Goal: Task Accomplishment & Management: Complete application form

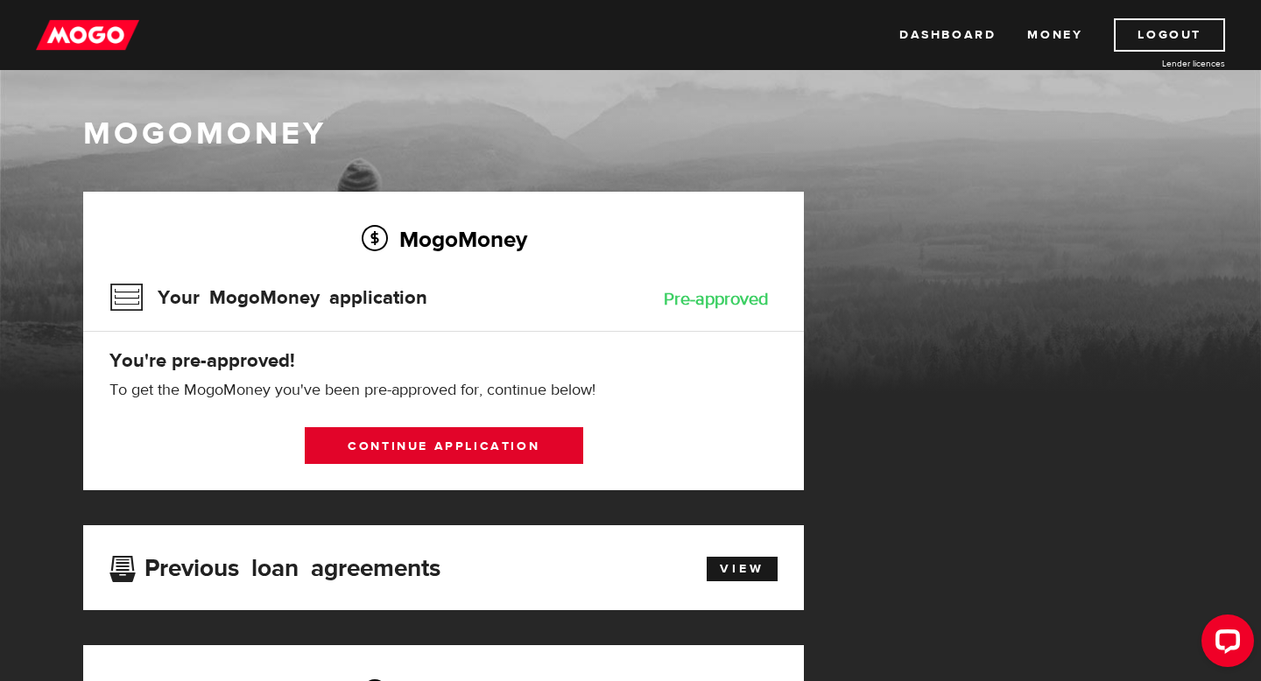
click at [527, 442] on link "Continue application" at bounding box center [444, 445] width 279 height 37
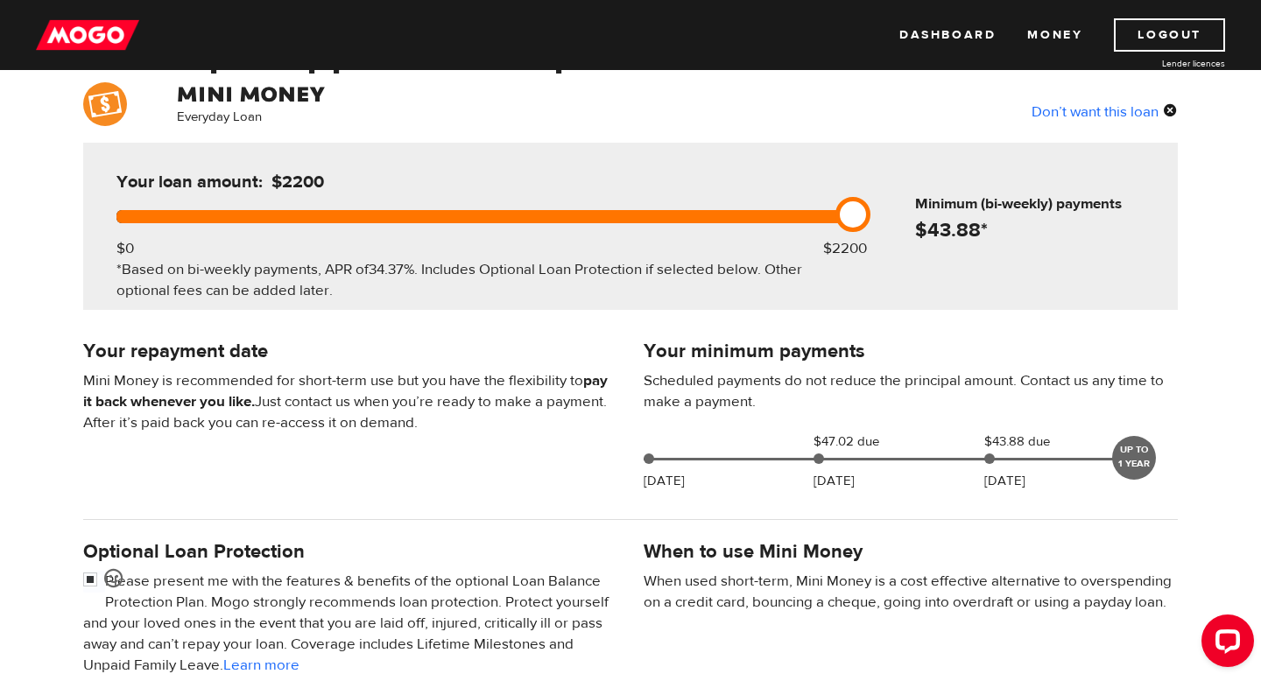
scroll to position [133, 0]
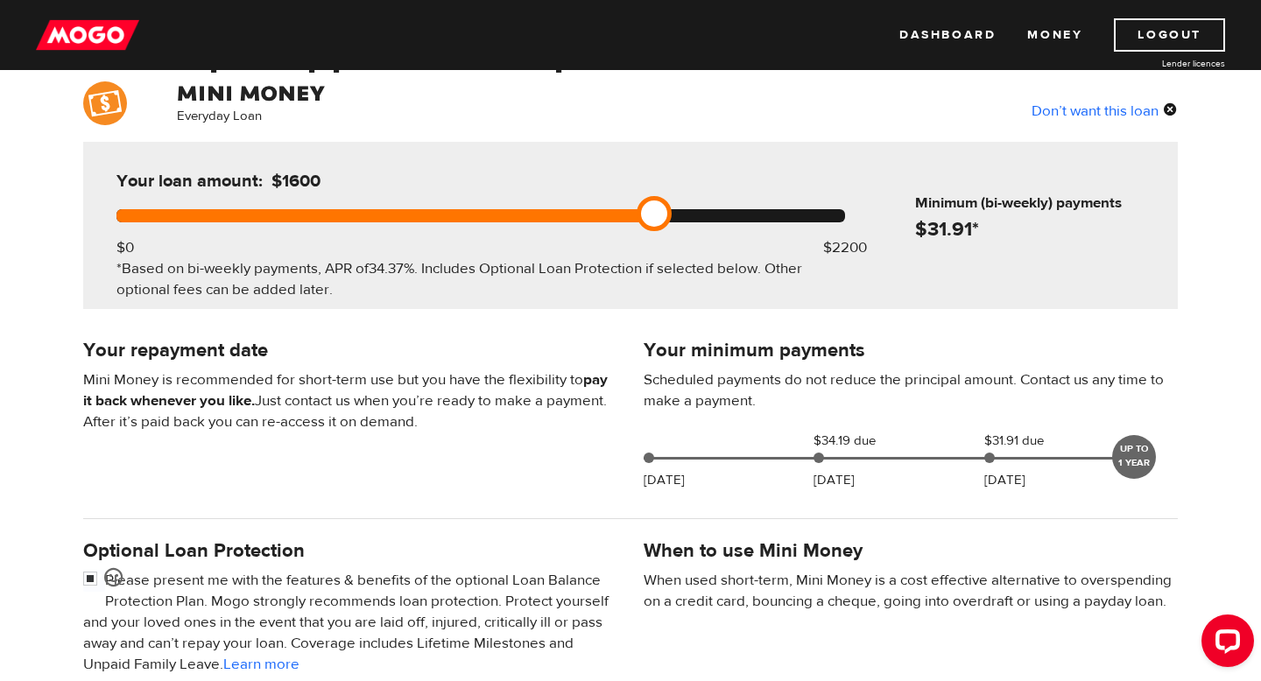
drag, startPoint x: 855, startPoint y: 211, endPoint x: 618, endPoint y: 212, distance: 236.5
click at [620, 213] on div at bounding box center [480, 215] width 729 height 13
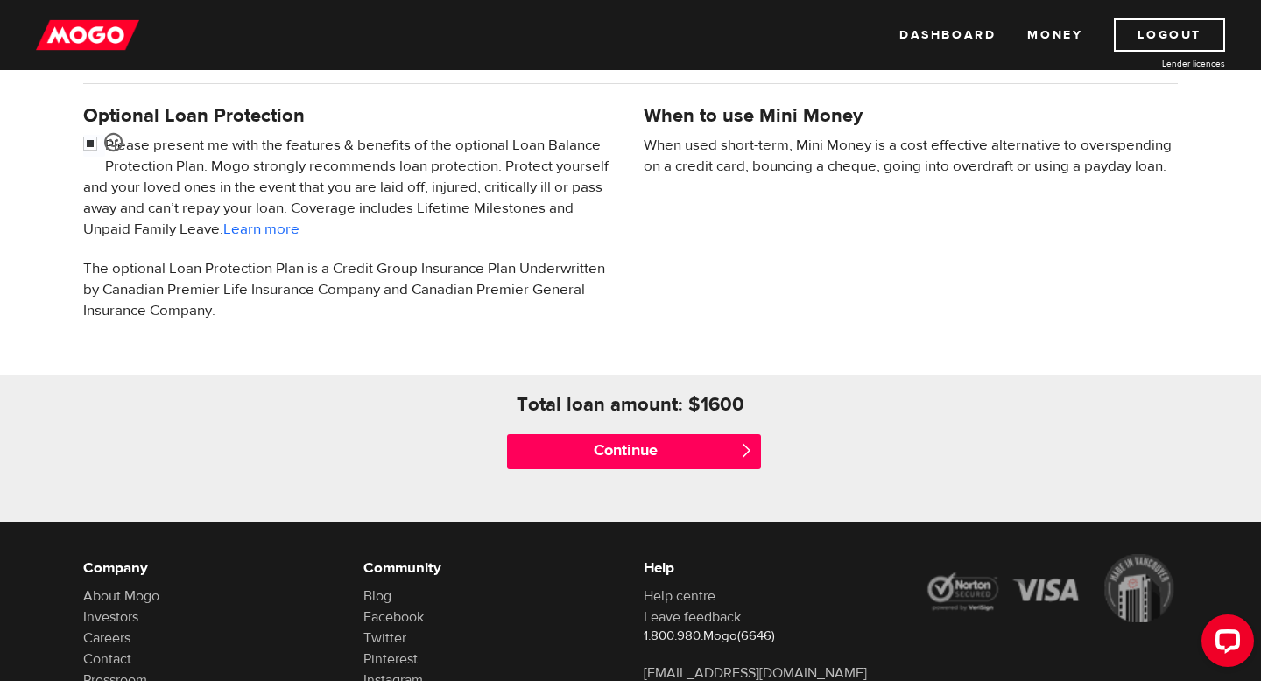
scroll to position [563, 0]
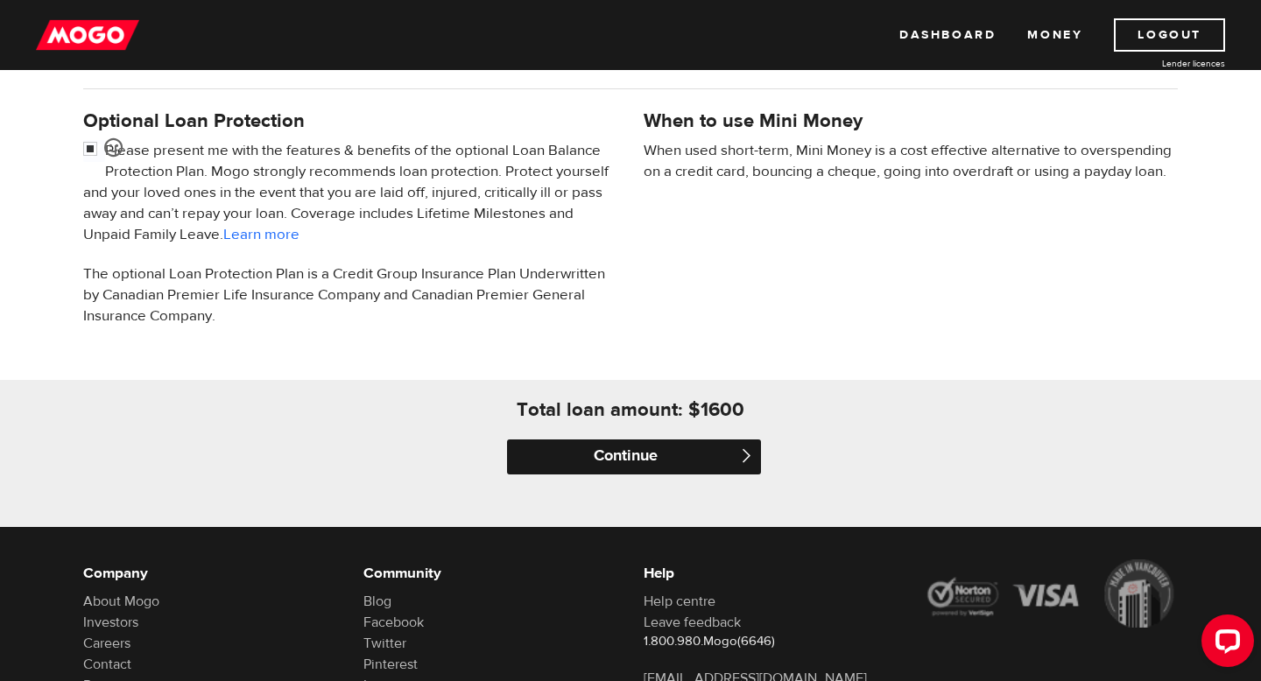
click at [612, 456] on input "Continue" at bounding box center [634, 457] width 254 height 35
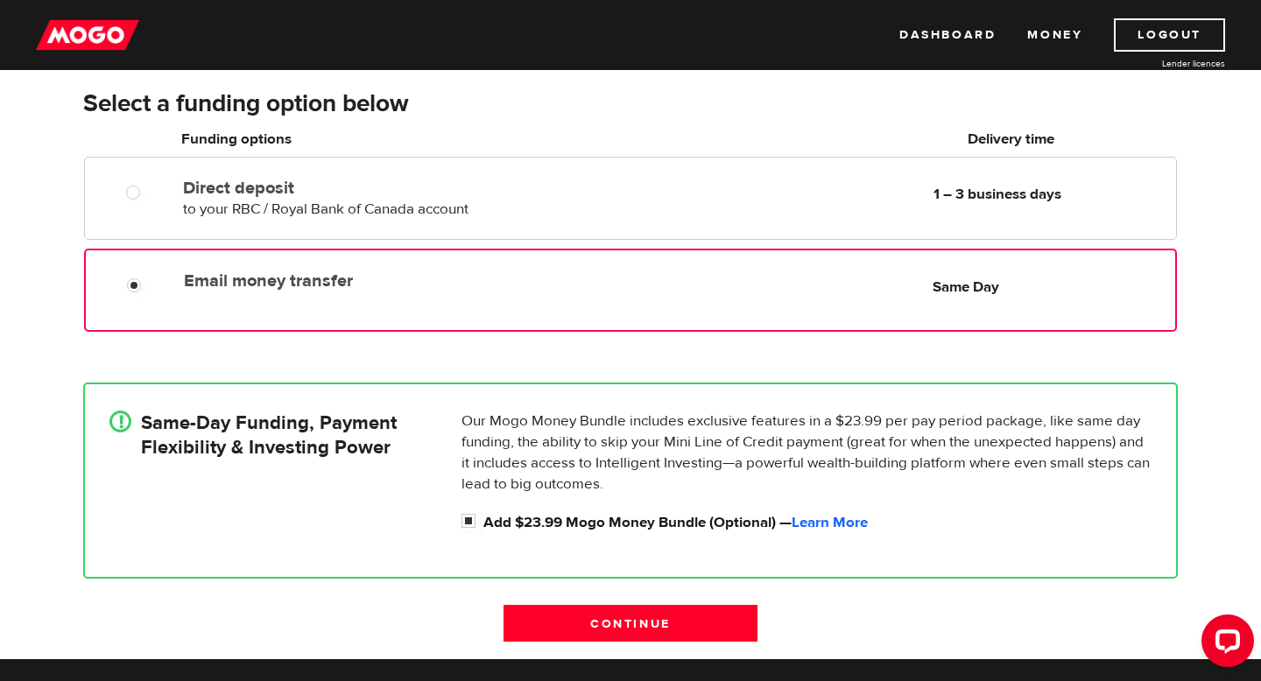
scroll to position [157, 0]
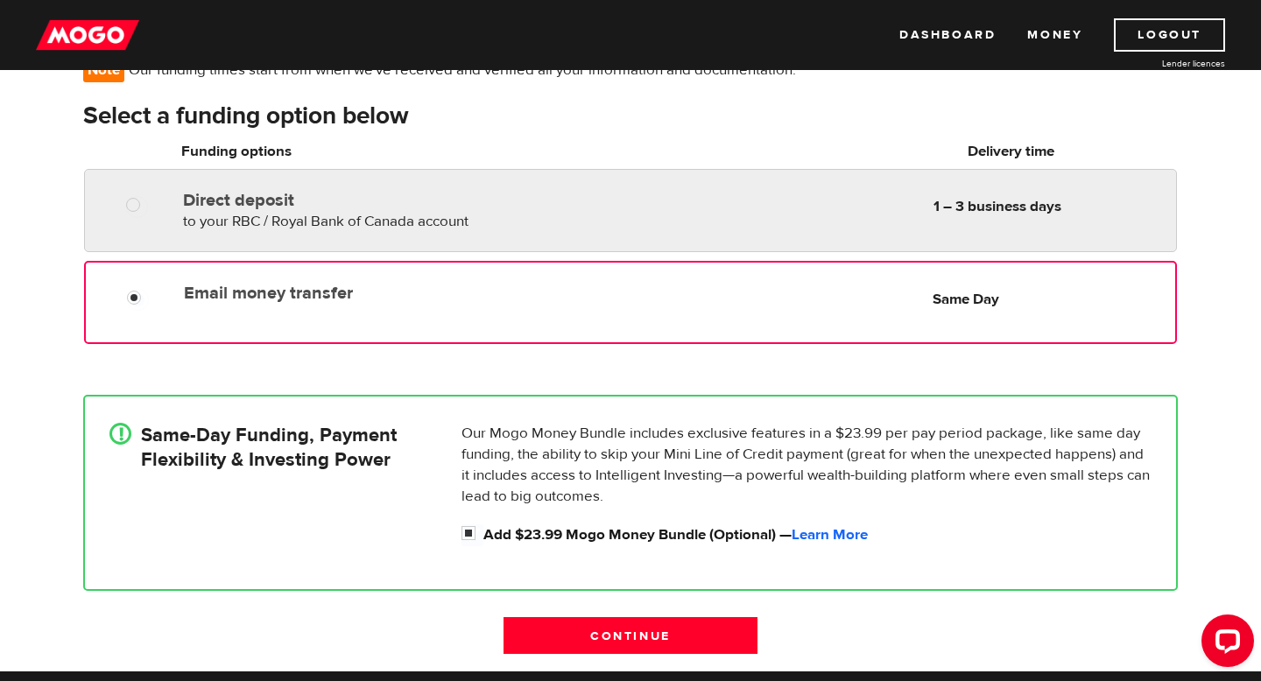
radio input "true"
click at [892, 234] on div "Direct deposit to your RBC / Royal Bank of Canada account Delivery in 1 – 3 bus…" at bounding box center [630, 210] width 1093 height 83
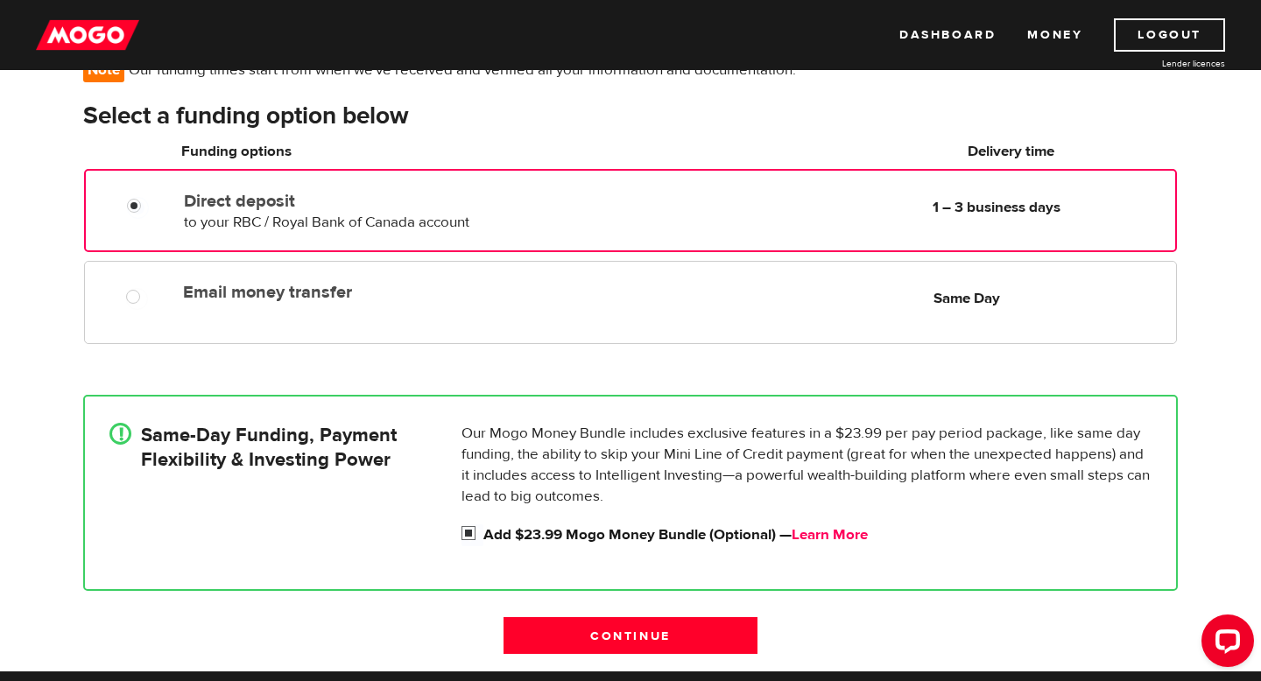
click at [845, 533] on link "Learn More" at bounding box center [830, 534] width 76 height 19
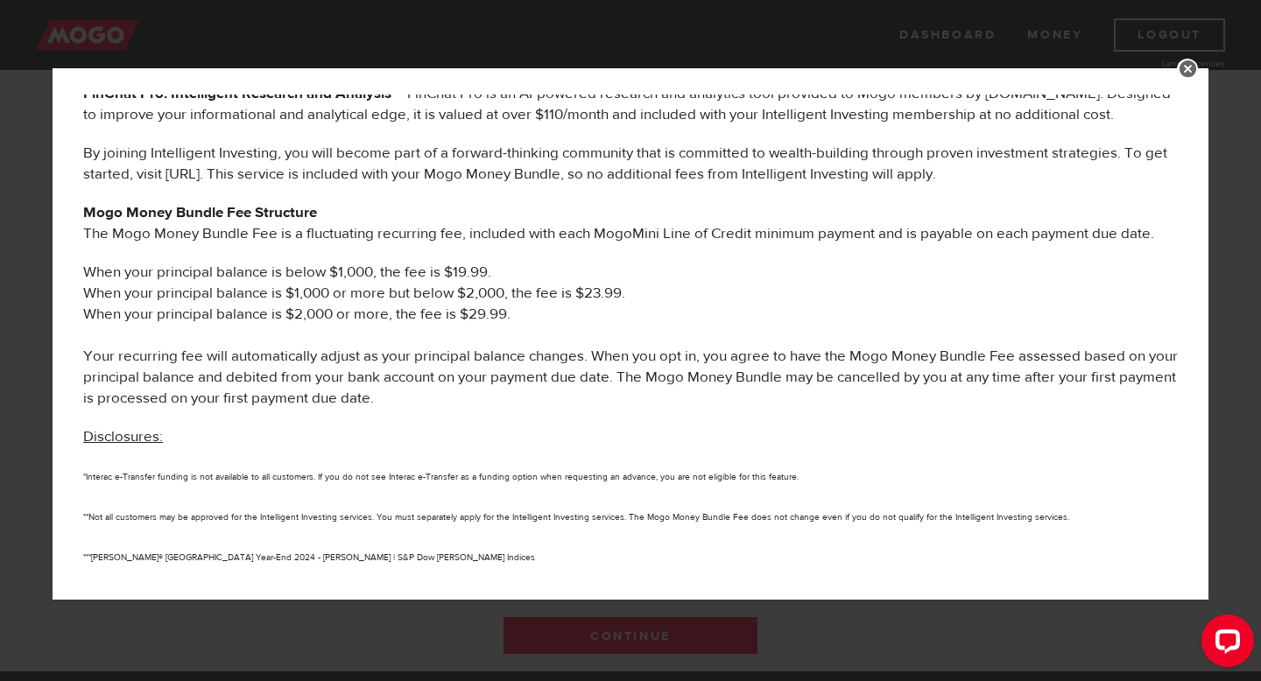
scroll to position [823, 0]
click at [1185, 81] on div "MOGO MONEY BUNDLE BENEFITS The following services are offered to you as part of…" at bounding box center [631, 334] width 1156 height 532
click at [1185, 77] on link at bounding box center [1187, 69] width 21 height 21
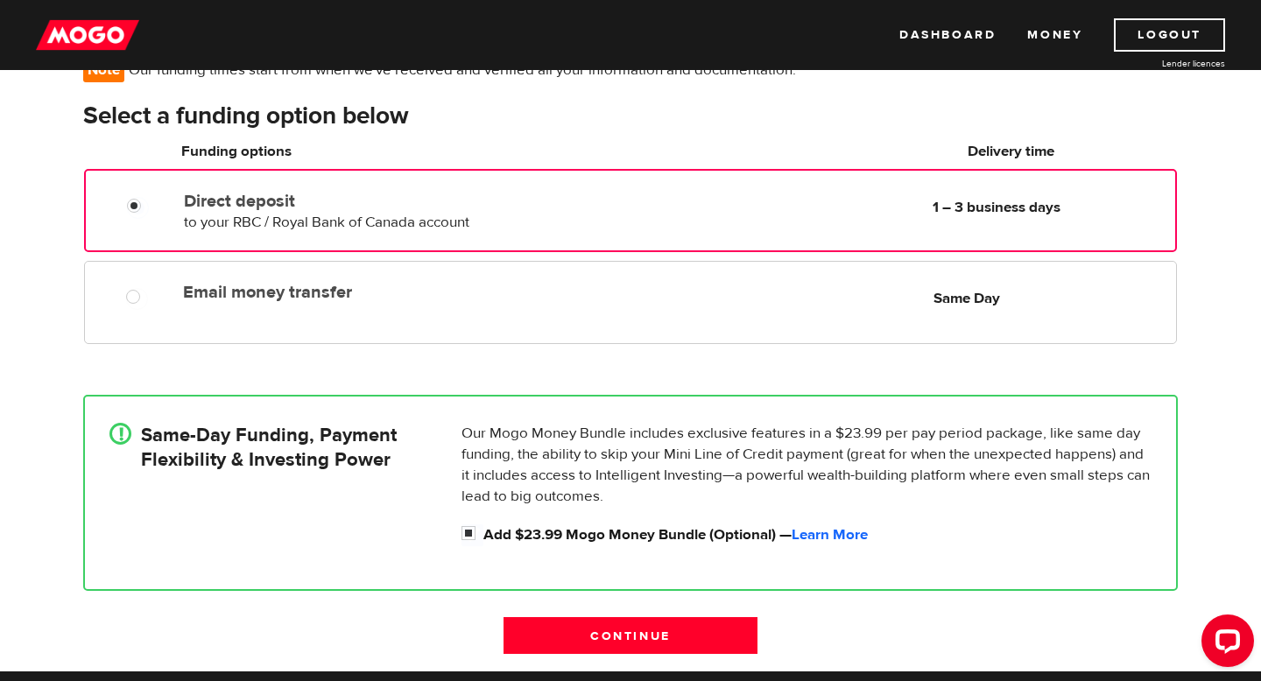
click at [581, 225] on div "Direct deposit to your RBC / Royal Bank of Canada account Delivery in 1 – 3 bus…" at bounding box center [385, 208] width 416 height 49
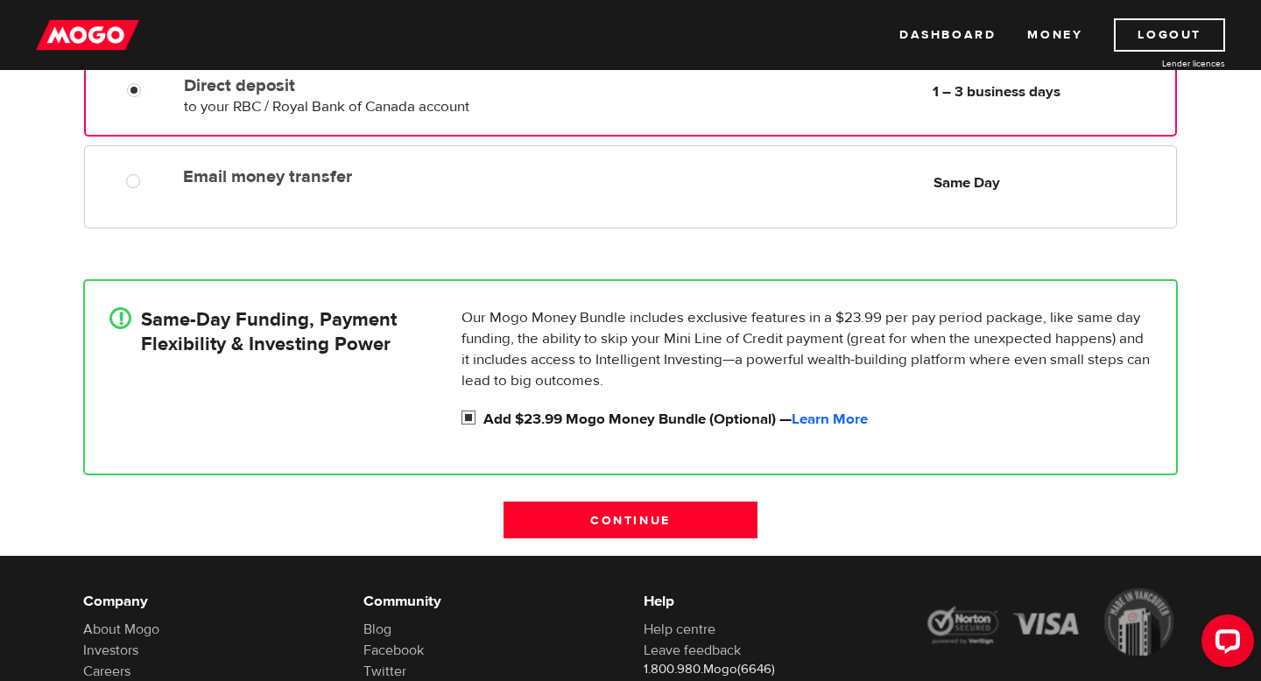
scroll to position [286, 0]
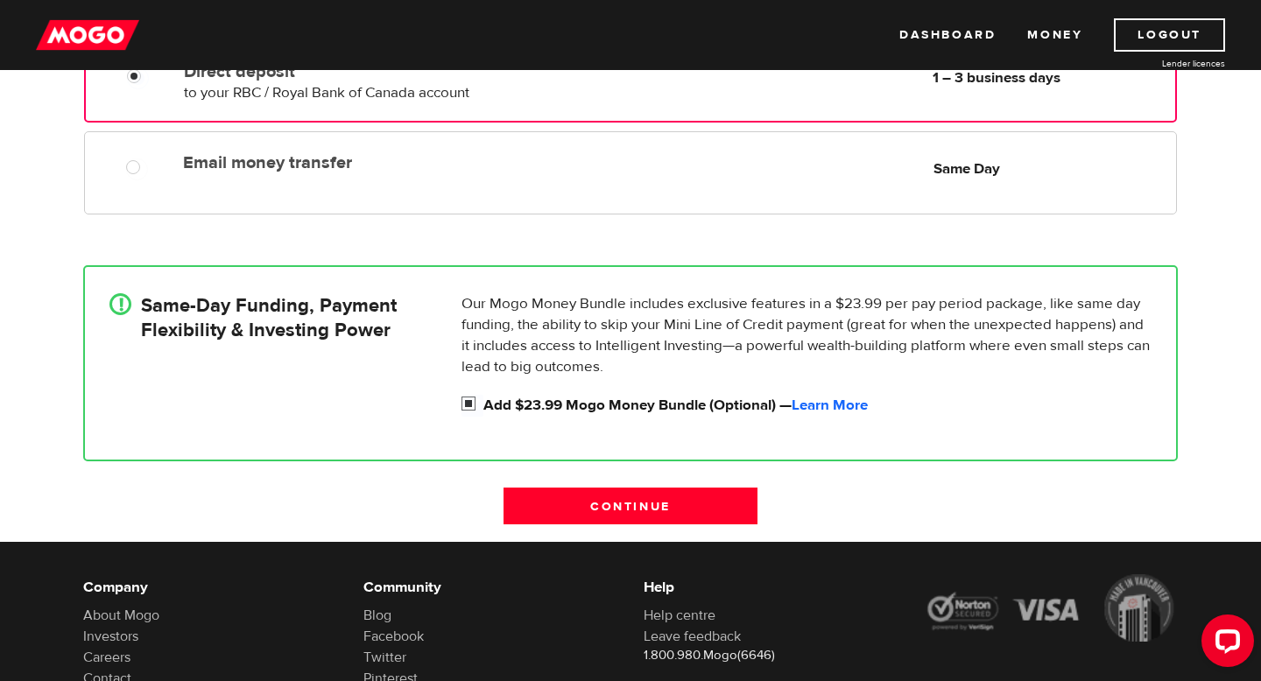
click at [471, 402] on input "Add $23.99 Mogo Money Bundle (Optional) — Learn More" at bounding box center [473, 406] width 22 height 22
checkbox input "false"
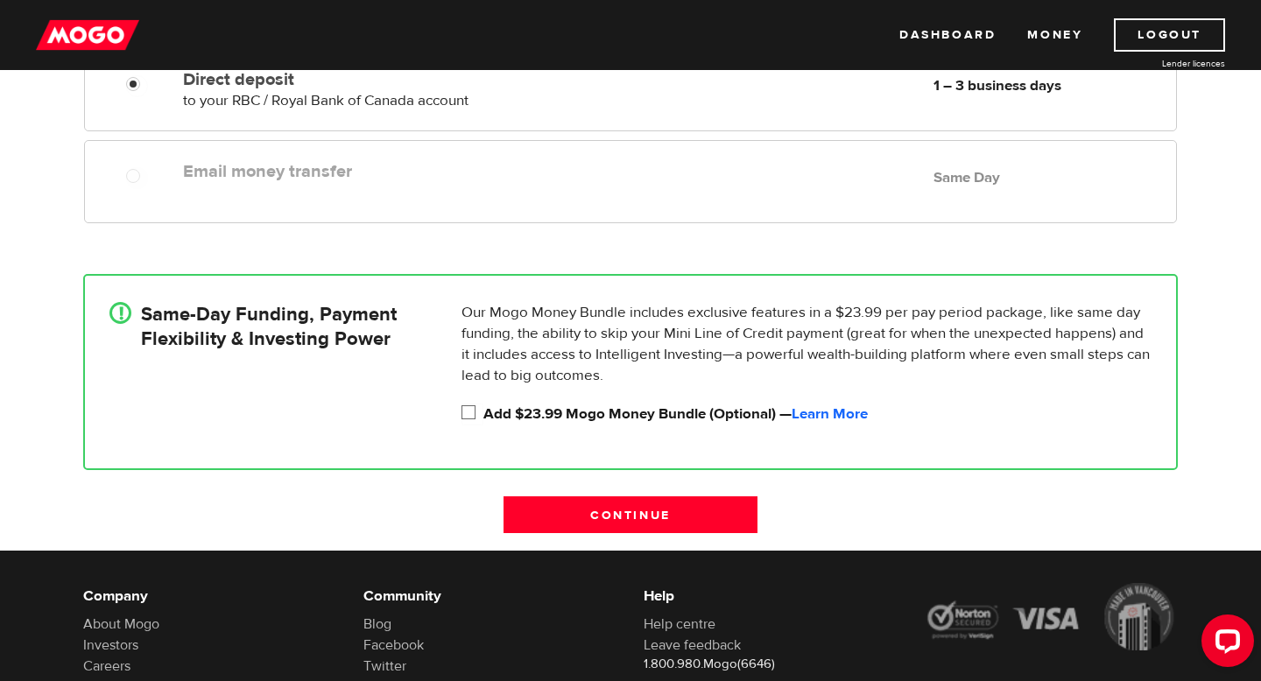
scroll to position [429, 0]
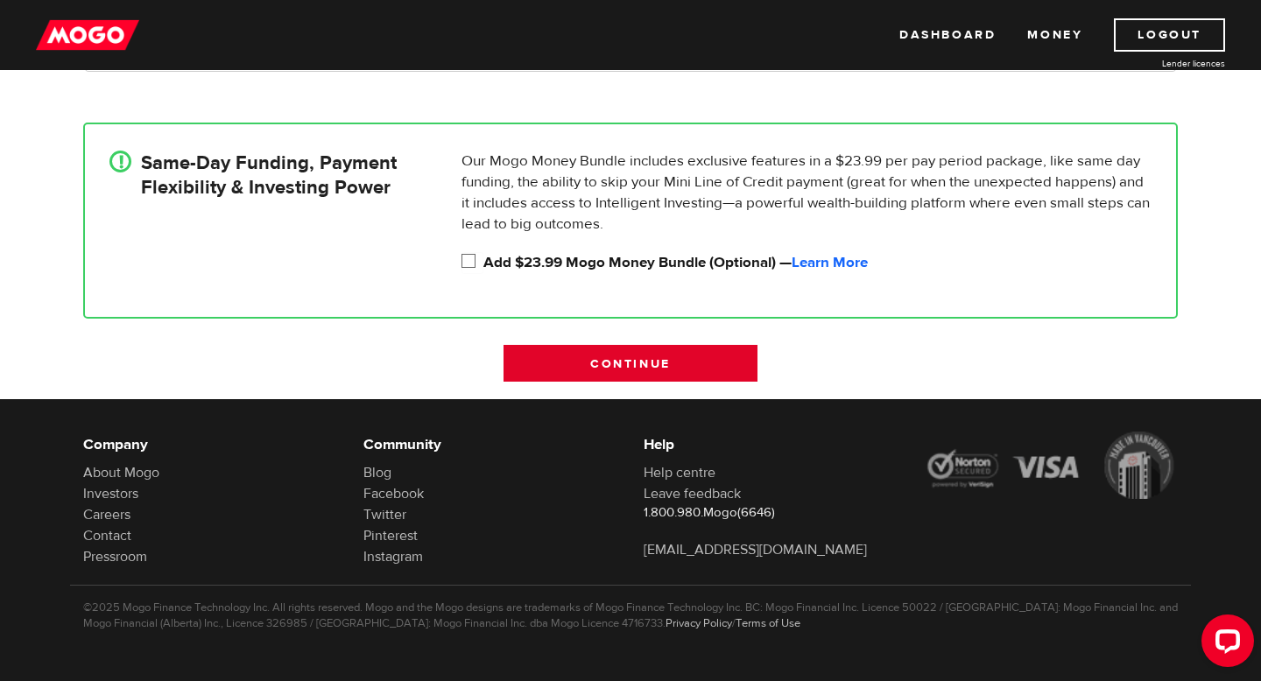
click at [599, 367] on input "Continue" at bounding box center [631, 363] width 254 height 37
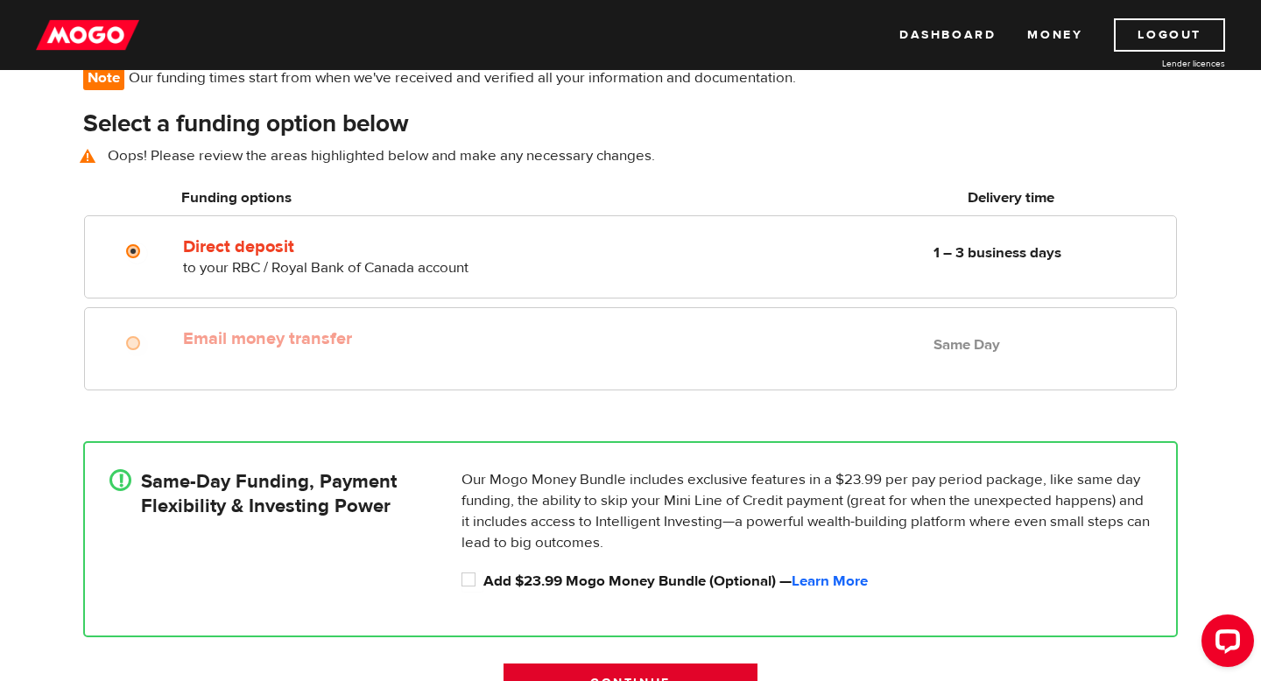
scroll to position [128, 0]
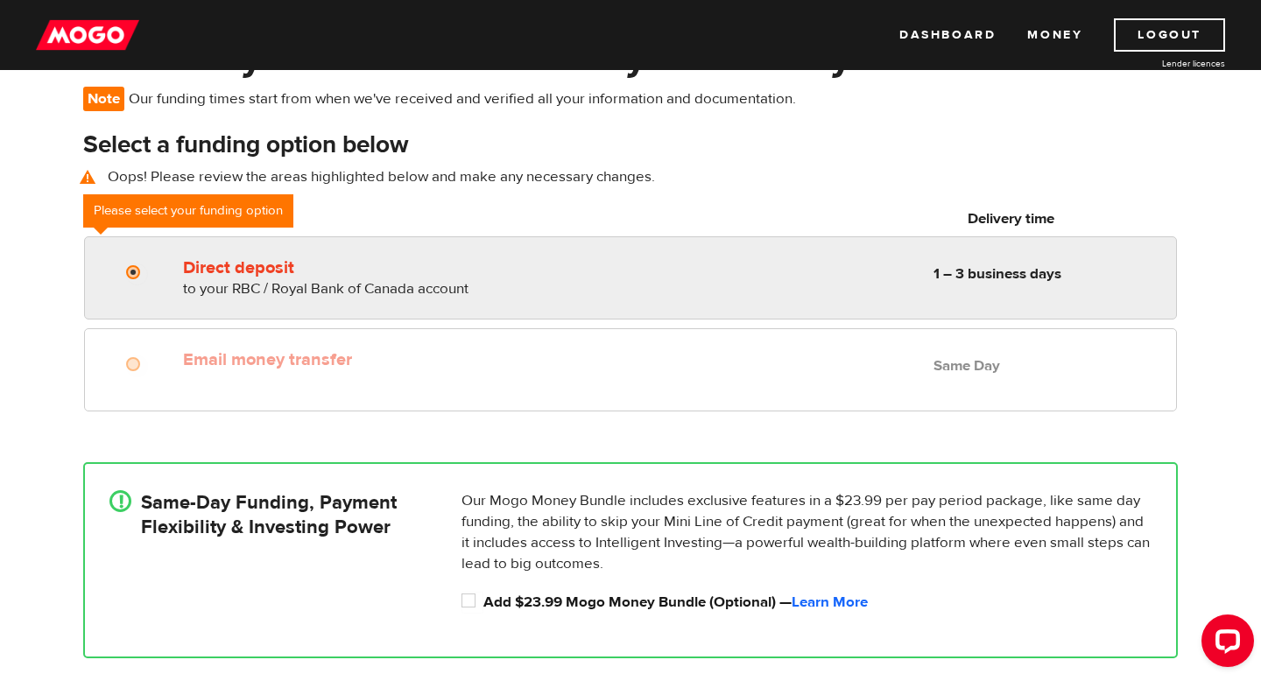
radio input "true"
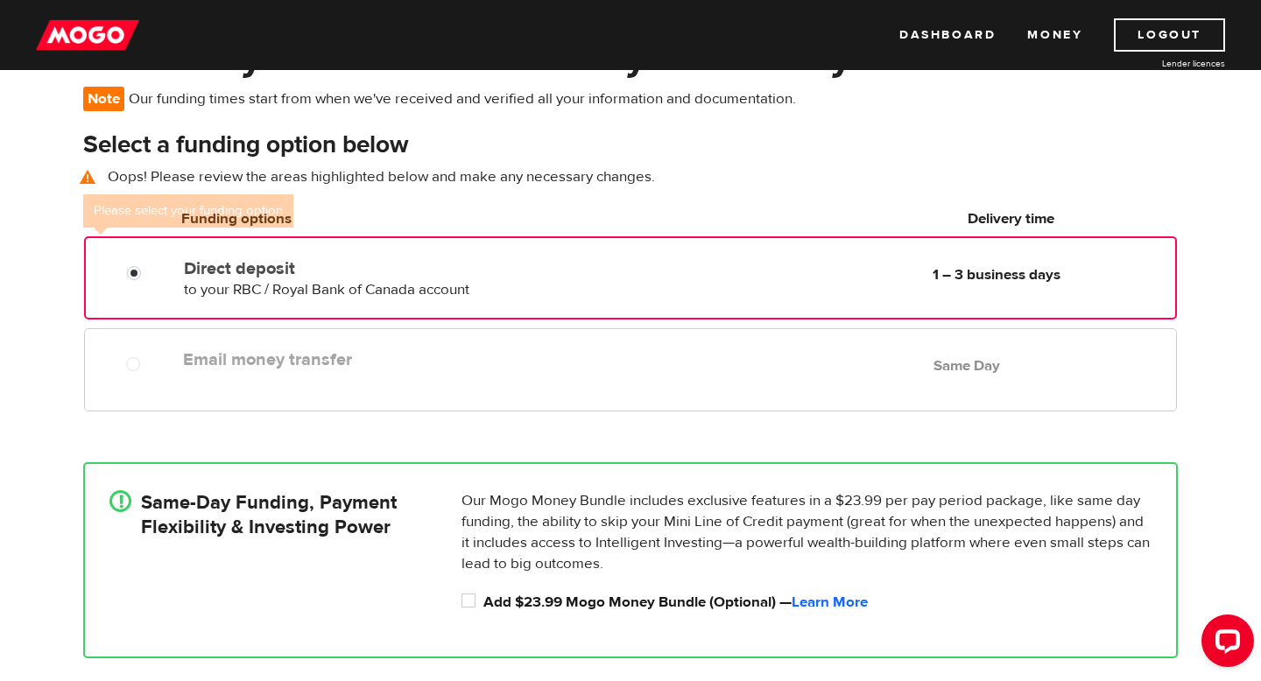
click at [504, 288] on div "Direct deposit to your RBC / Royal Bank of Canada account Delivery in 1 – 3 bus…" at bounding box center [385, 275] width 416 height 49
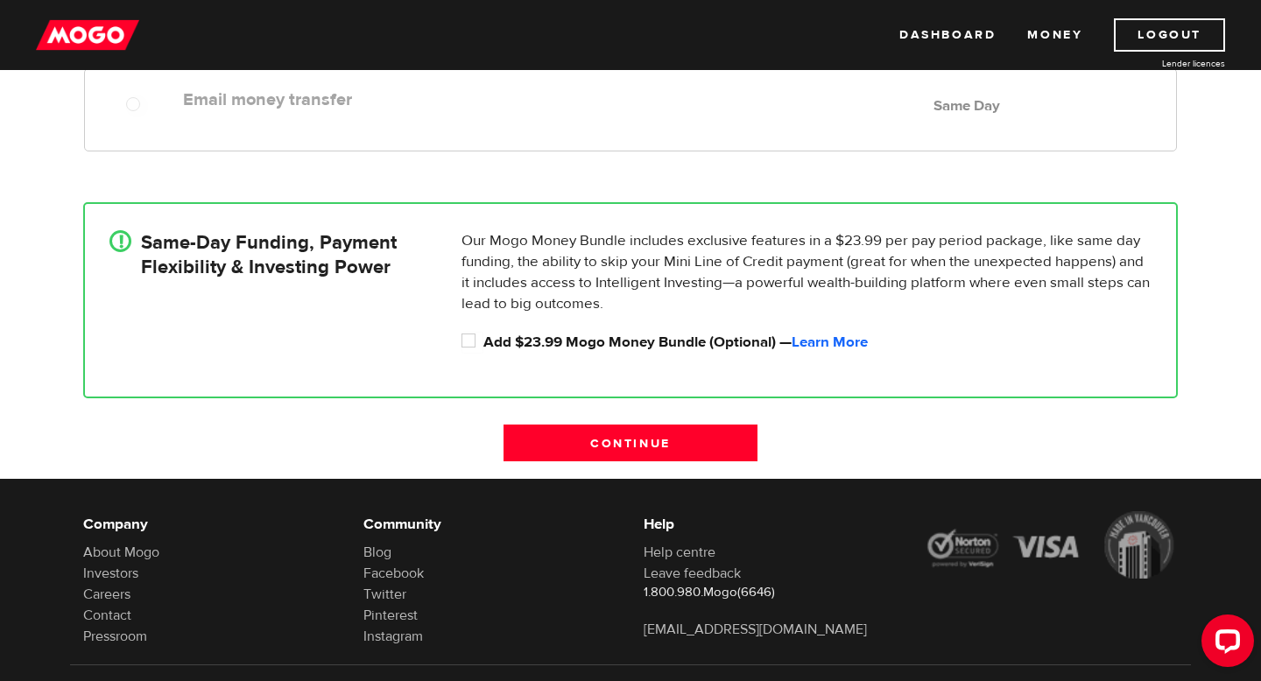
scroll to position [468, 0]
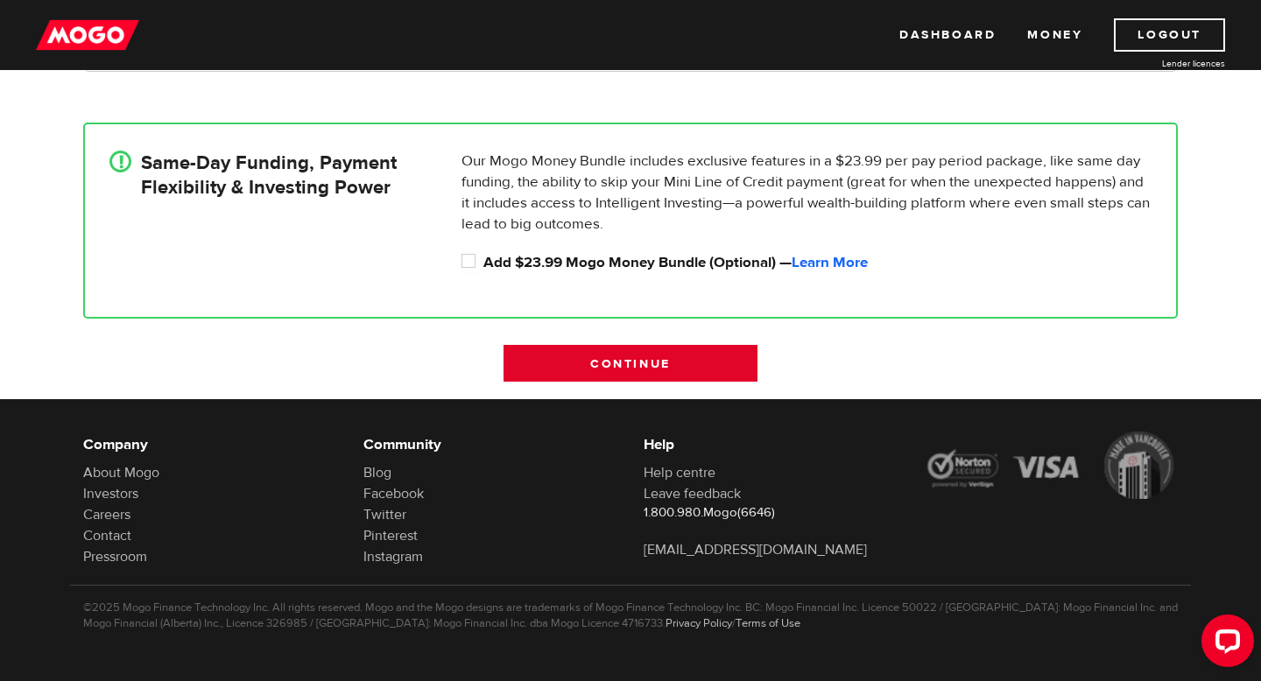
click at [524, 369] on input "Continue" at bounding box center [631, 363] width 254 height 37
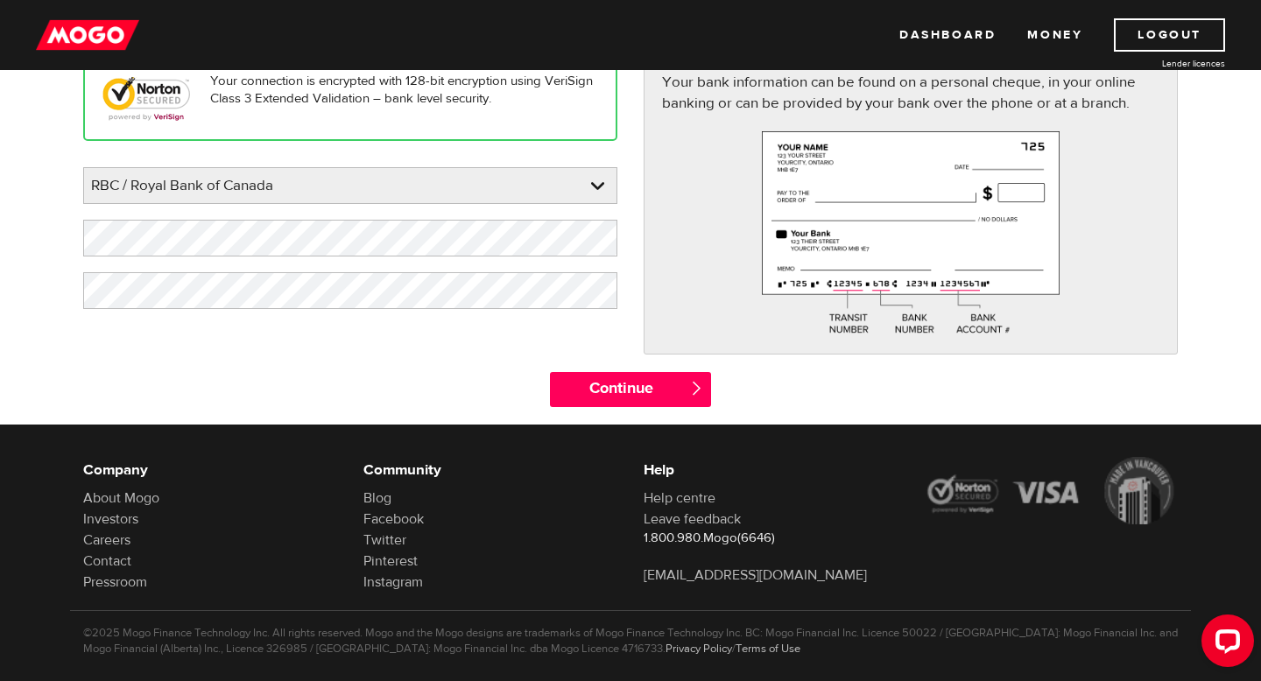
scroll to position [239, 0]
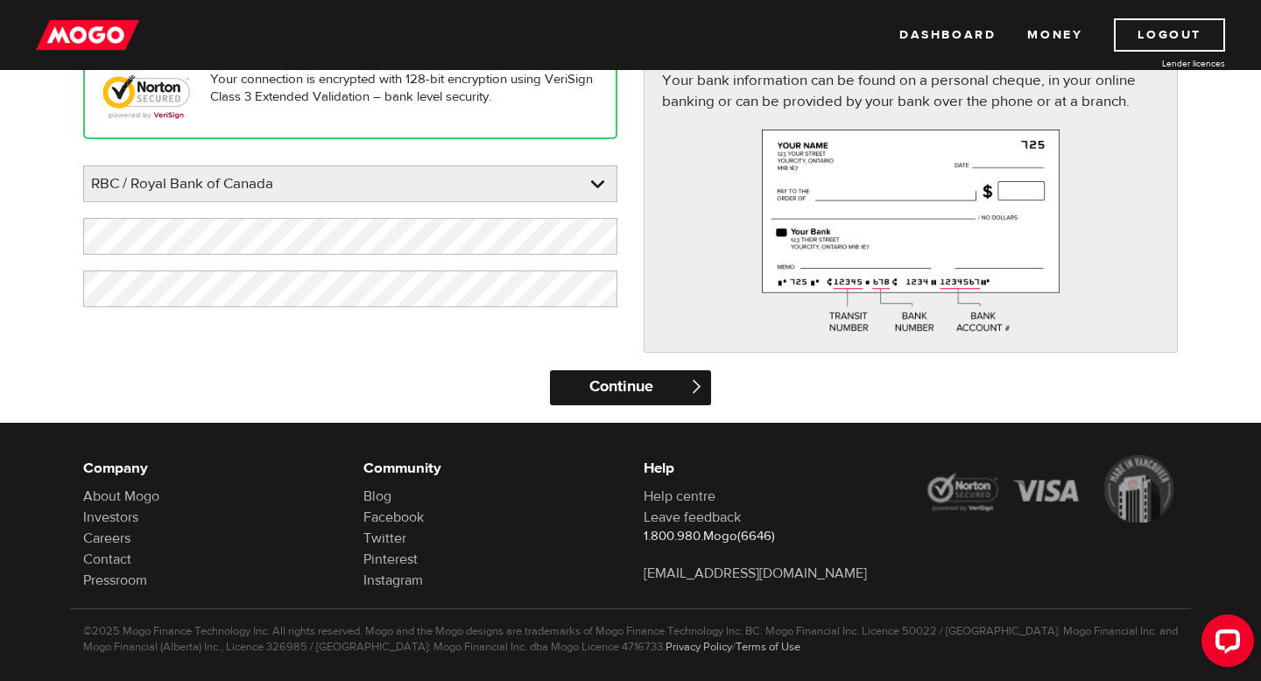
click at [585, 380] on input "Continue" at bounding box center [630, 387] width 160 height 35
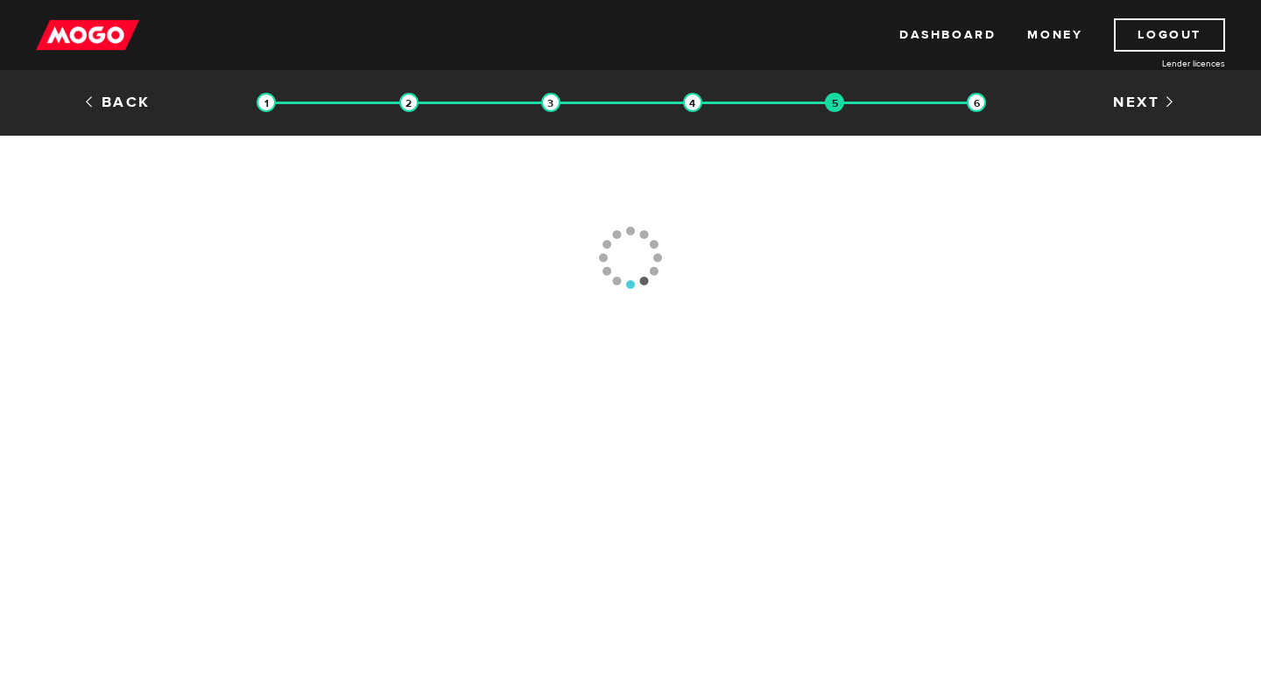
type input "(613) 562-1253"
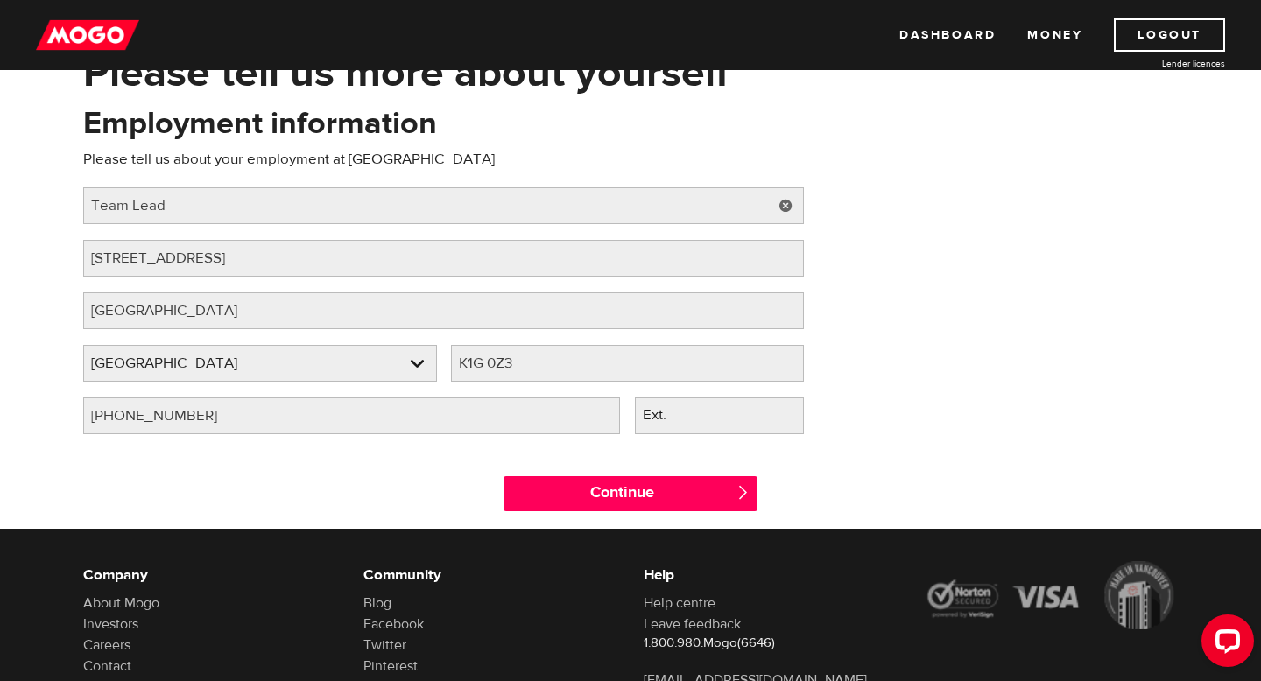
scroll to position [120, 0]
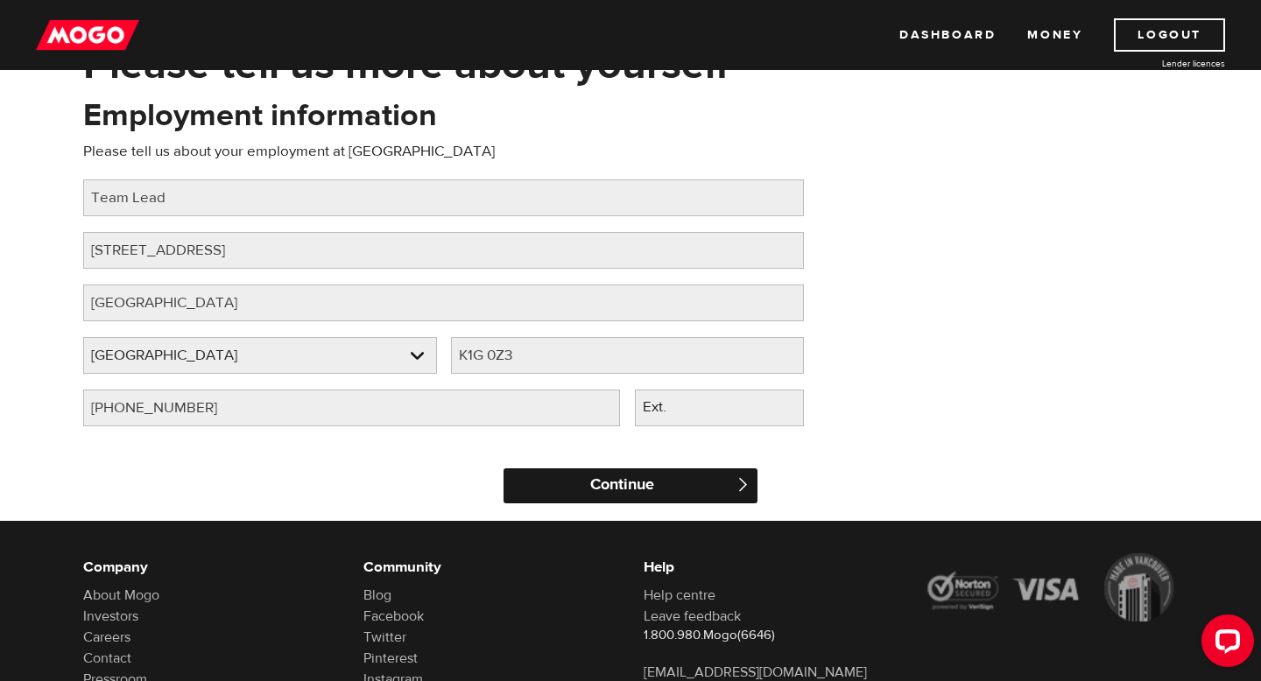
click at [613, 480] on input "Continue" at bounding box center [631, 486] width 254 height 35
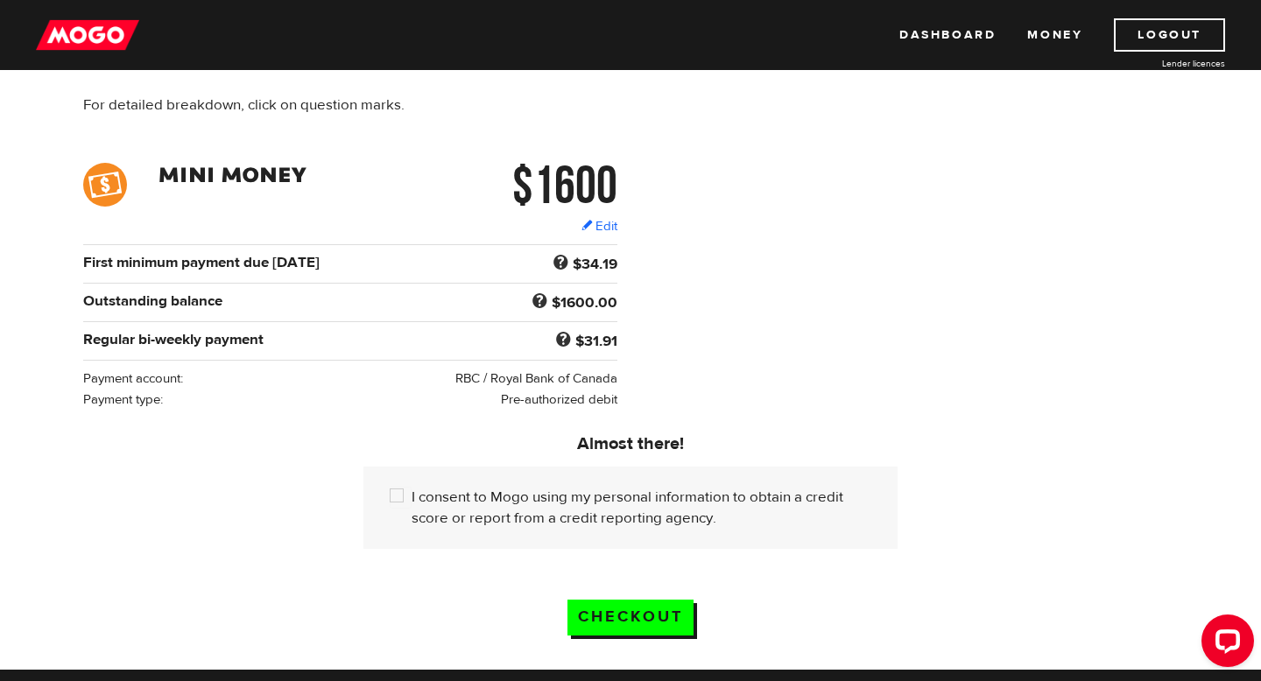
scroll to position [190, 0]
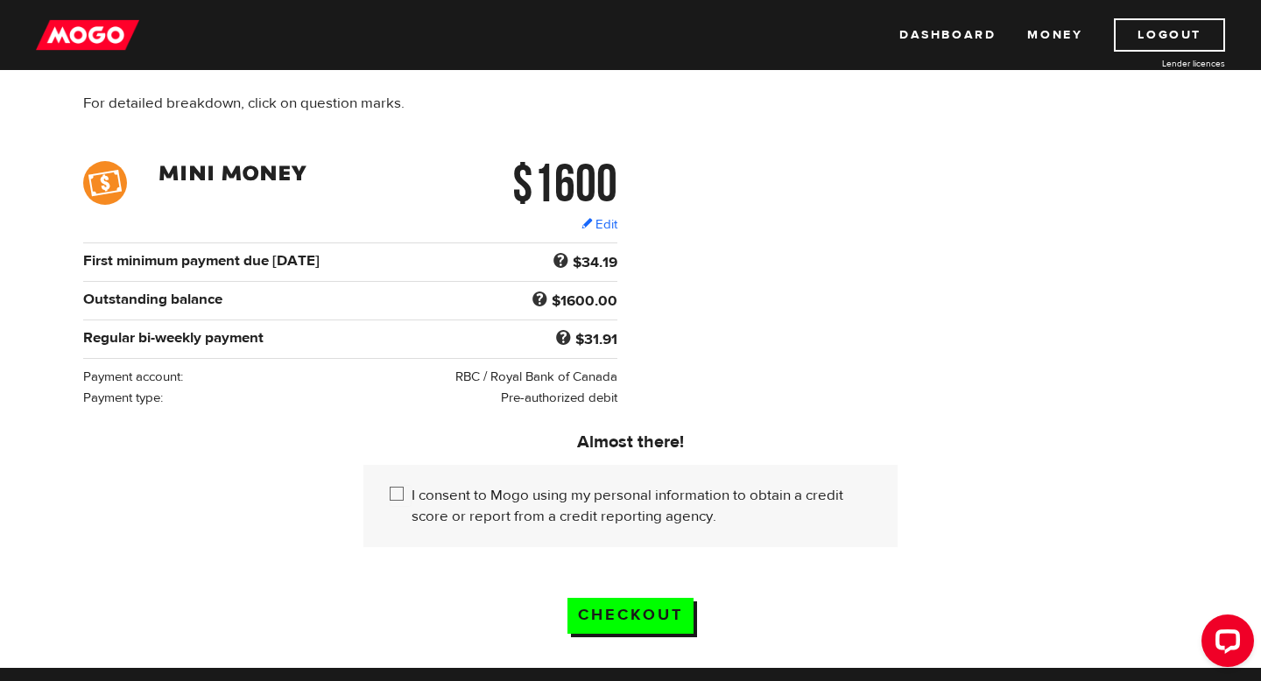
click at [399, 507] on input "I consent to Mogo using my personal information to obtain a credit score or rep…" at bounding box center [401, 496] width 22 height 22
checkbox input "true"
click at [662, 627] on input "Checkout" at bounding box center [631, 616] width 126 height 36
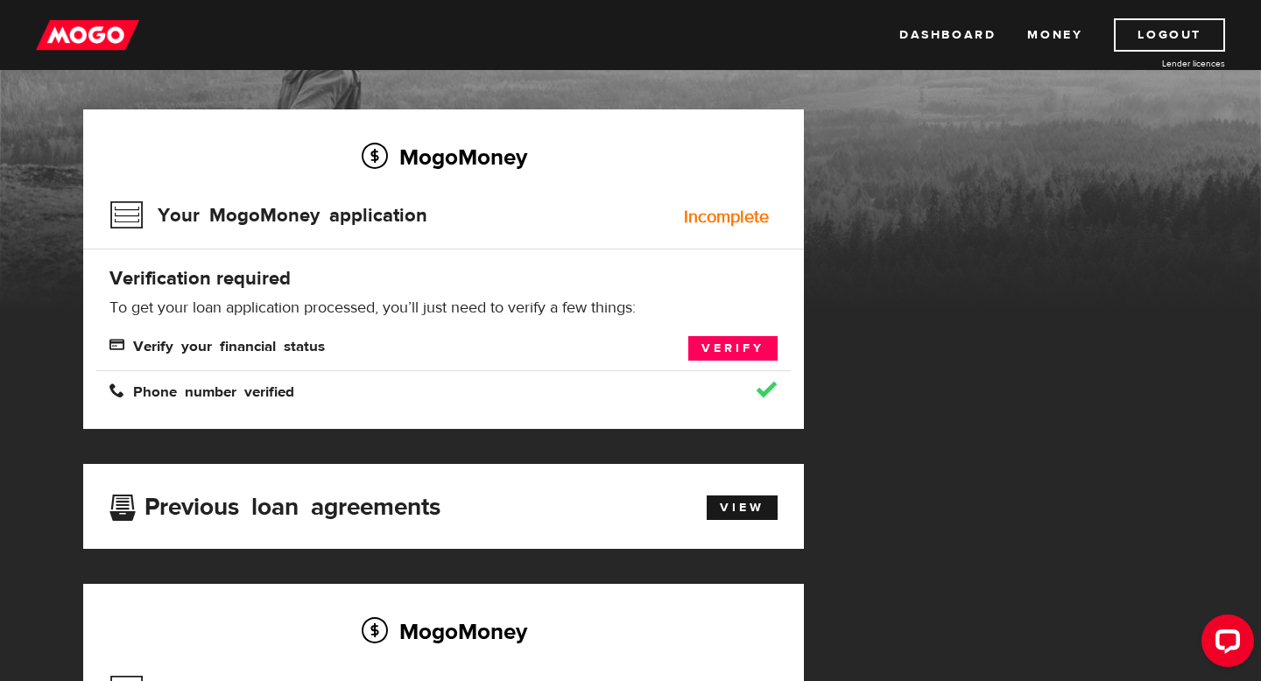
scroll to position [83, 0]
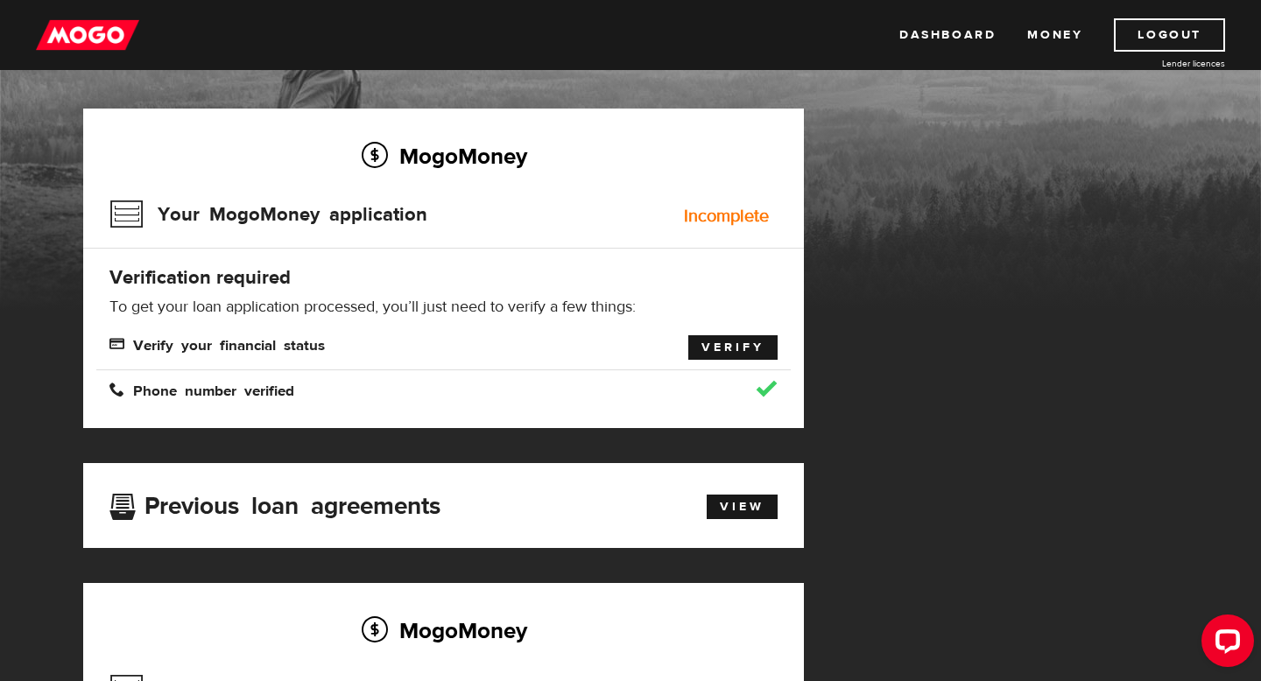
click at [744, 344] on link "Verify" at bounding box center [732, 347] width 89 height 25
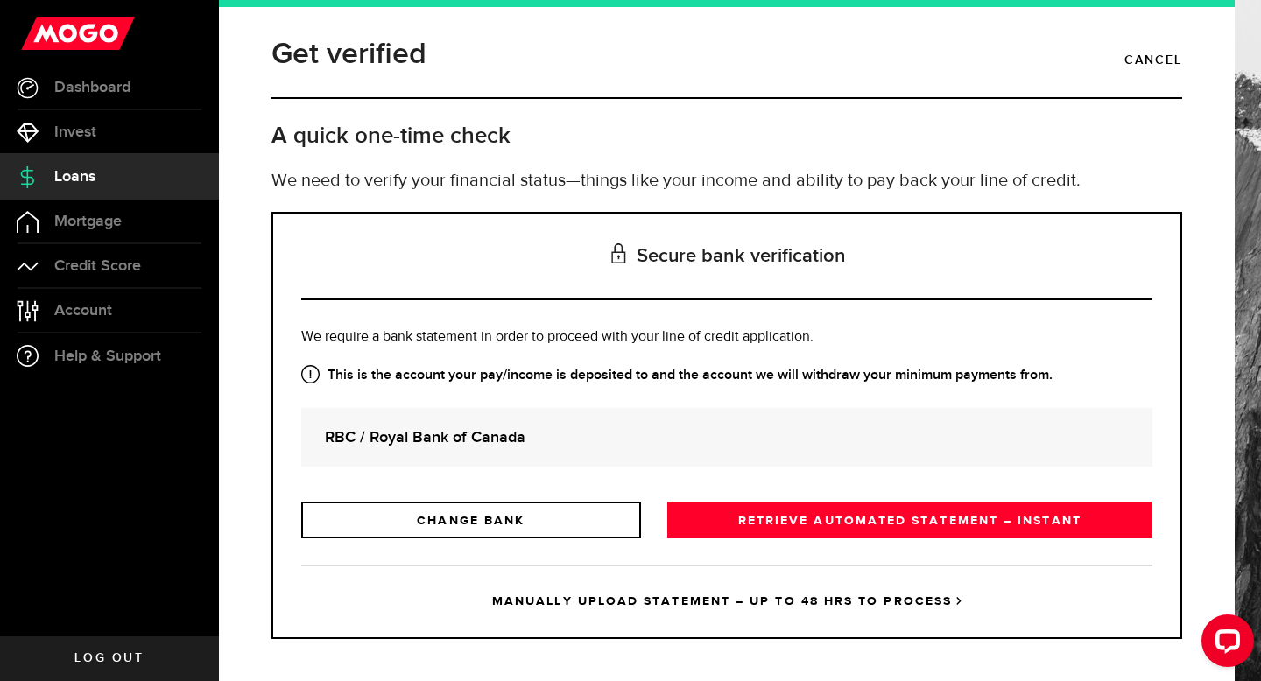
scroll to position [9, 0]
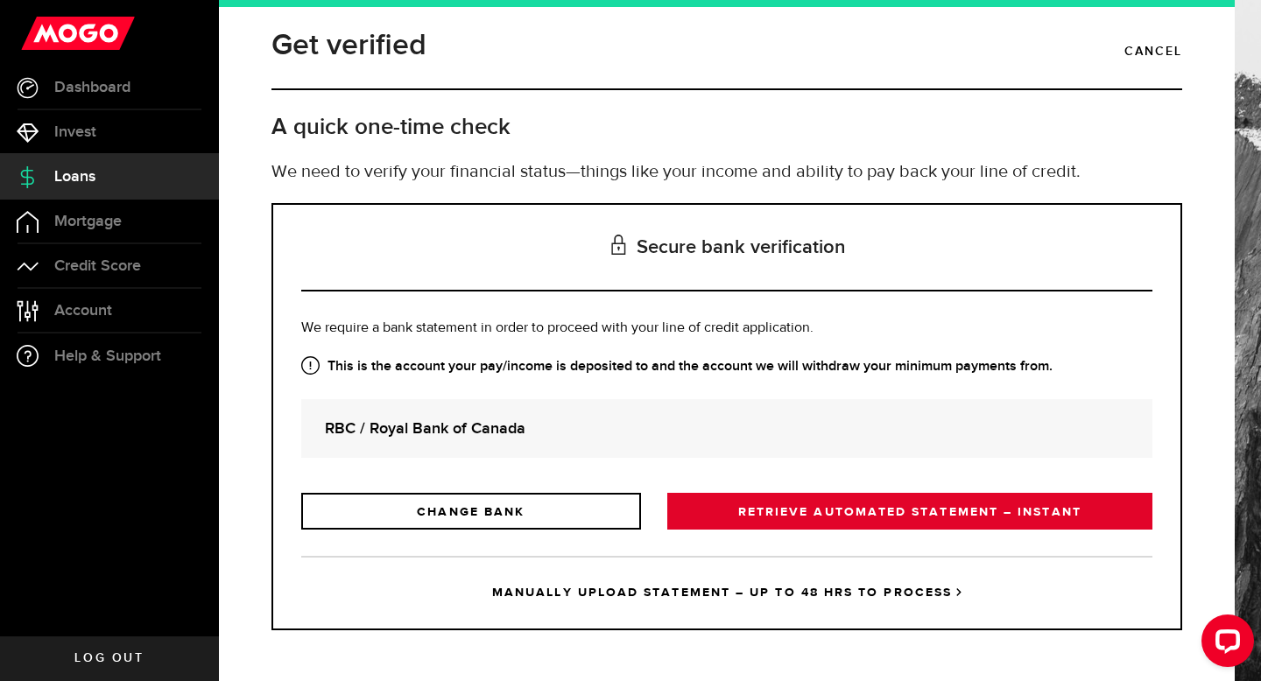
click at [763, 511] on link "RETRIEVE AUTOMATED STATEMENT – INSTANT" at bounding box center [909, 511] width 485 height 37
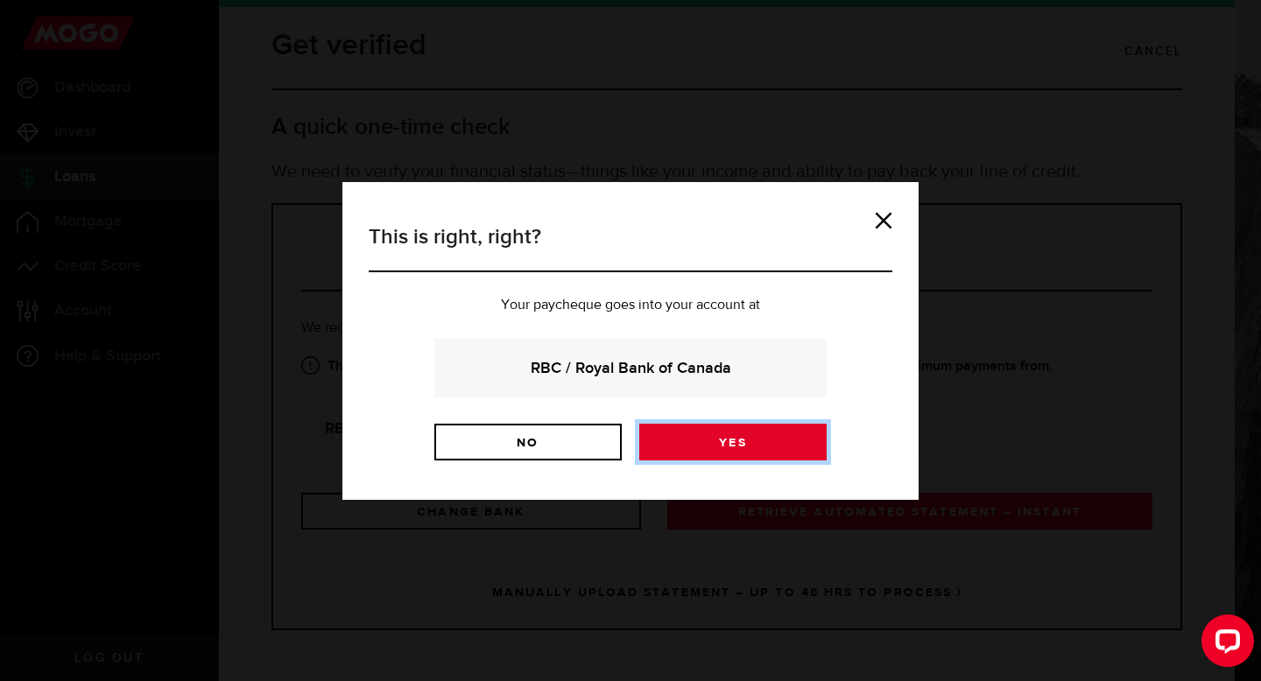
click at [739, 443] on link "Yes" at bounding box center [732, 442] width 187 height 37
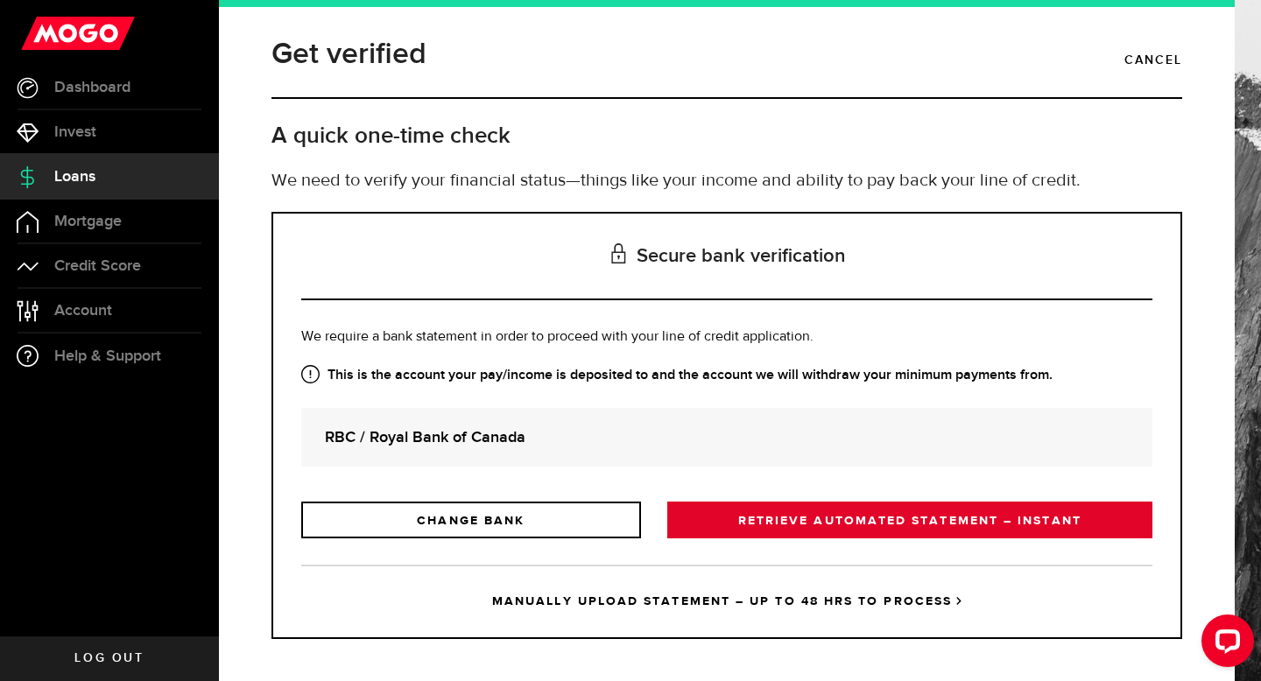
click at [787, 526] on link "RETRIEVE AUTOMATED STATEMENT – INSTANT" at bounding box center [909, 520] width 485 height 37
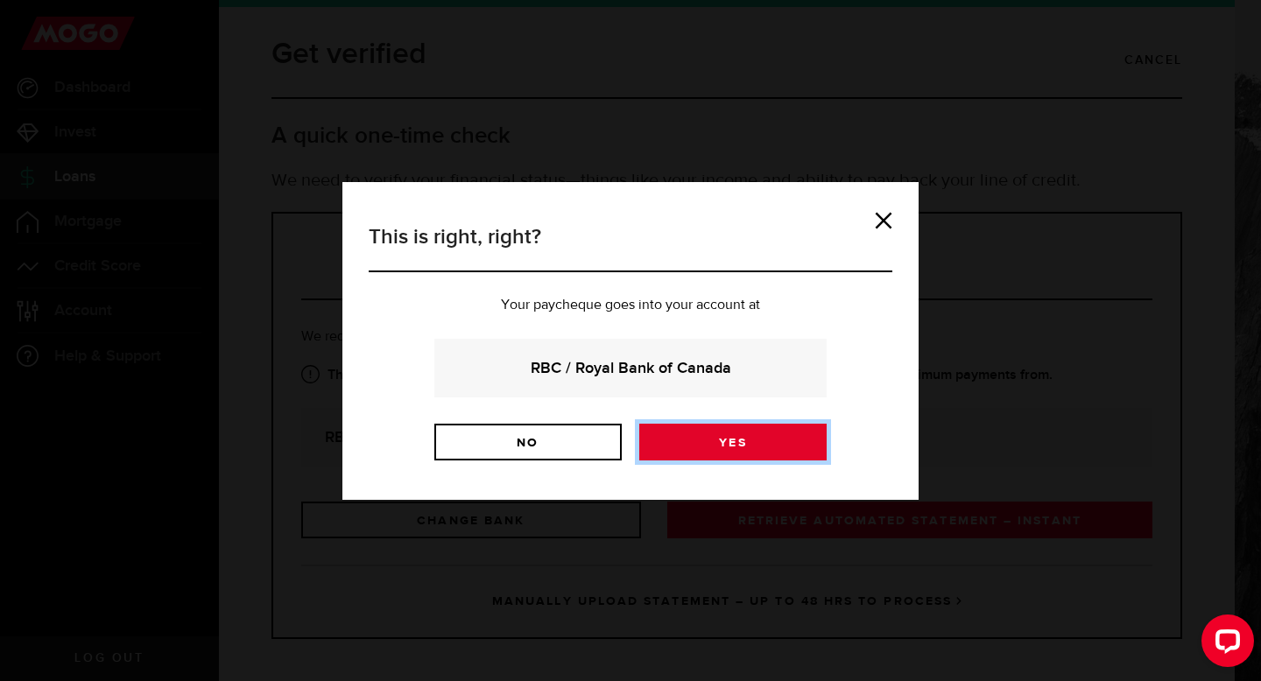
click at [739, 437] on link "Yes" at bounding box center [732, 442] width 187 height 37
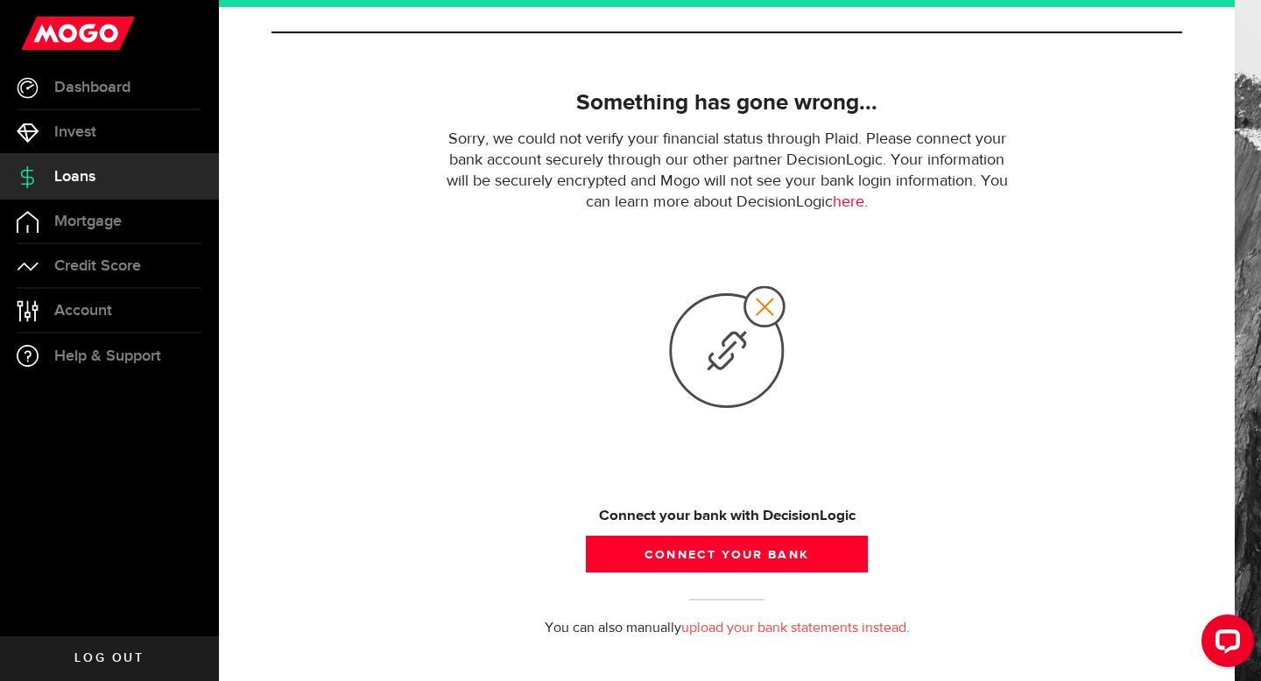
scroll to position [91, 0]
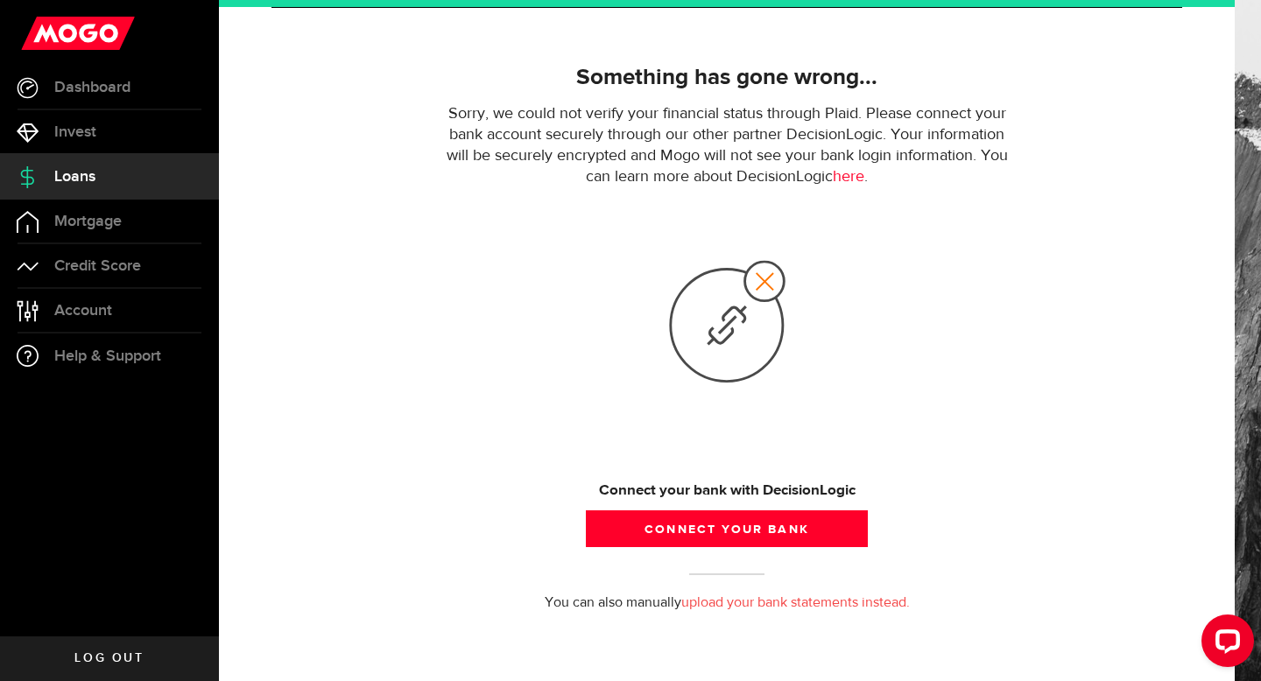
click at [795, 601] on link "upload your bank statements instead." at bounding box center [795, 603] width 229 height 14
